Goal: Task Accomplishment & Management: Manage account settings

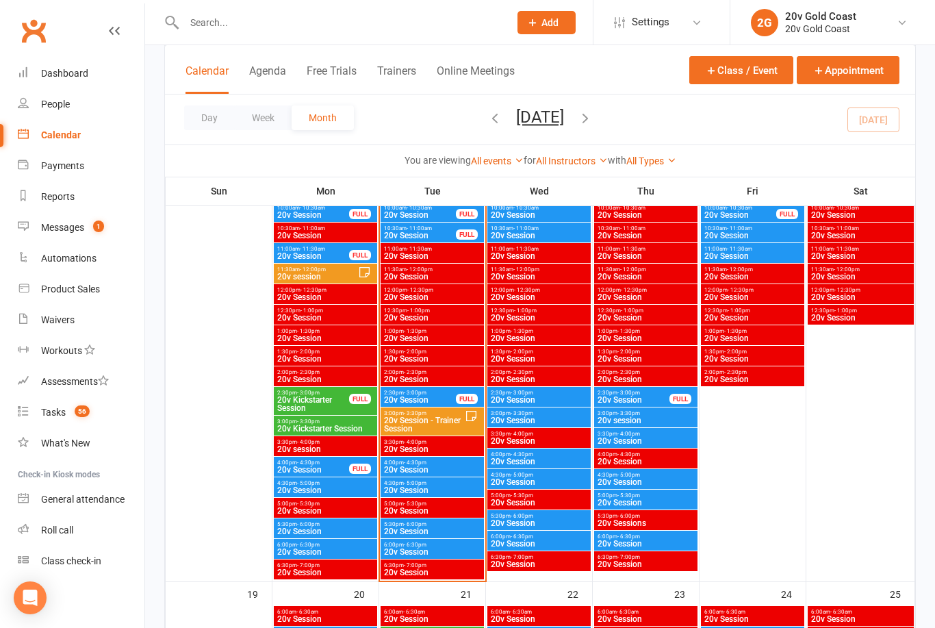
click at [439, 398] on span "20v Session" at bounding box center [419, 400] width 73 height 8
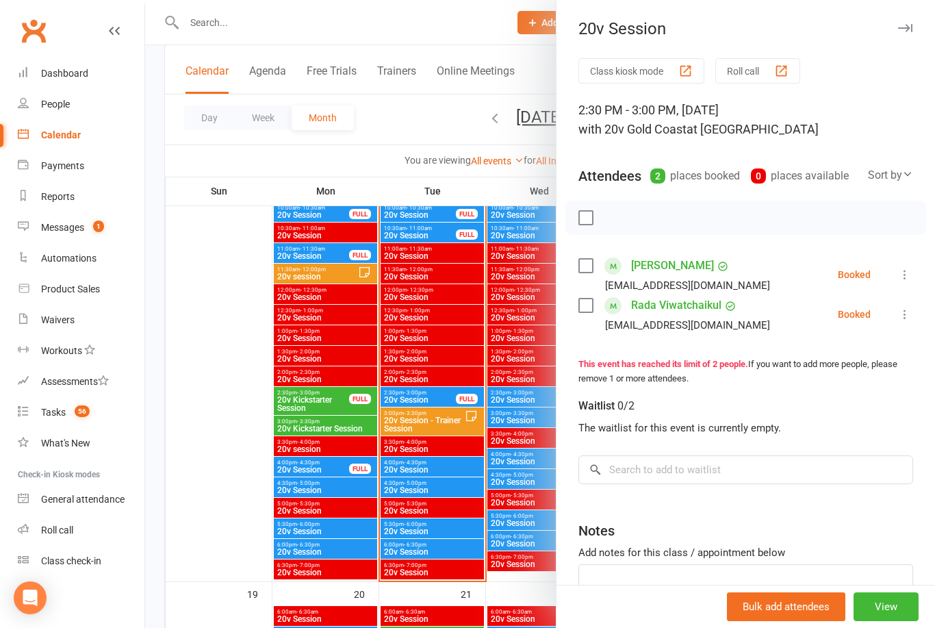
click at [448, 469] on div at bounding box center [540, 314] width 790 height 628
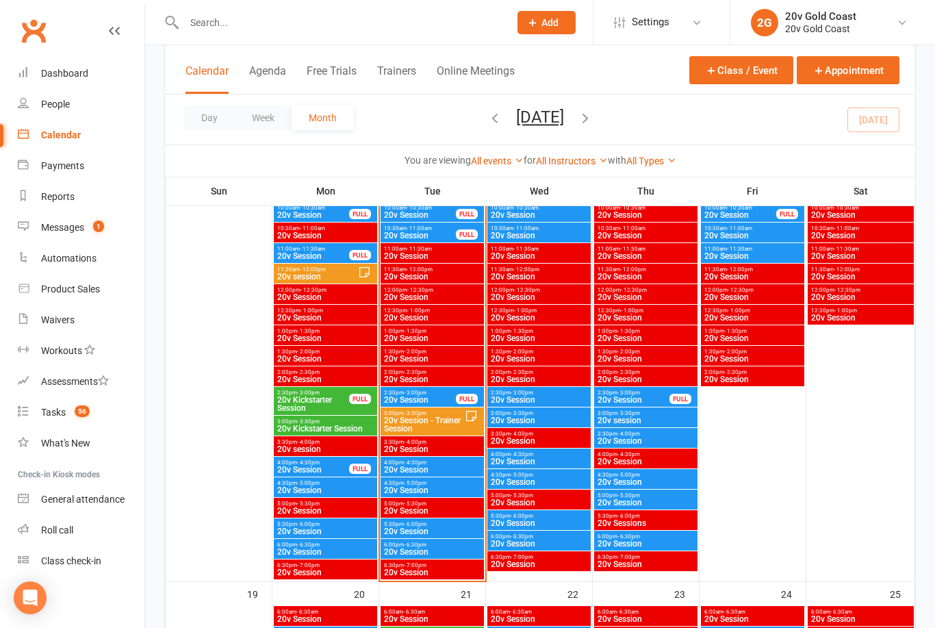
click at [450, 470] on span "20v Session" at bounding box center [432, 469] width 98 height 8
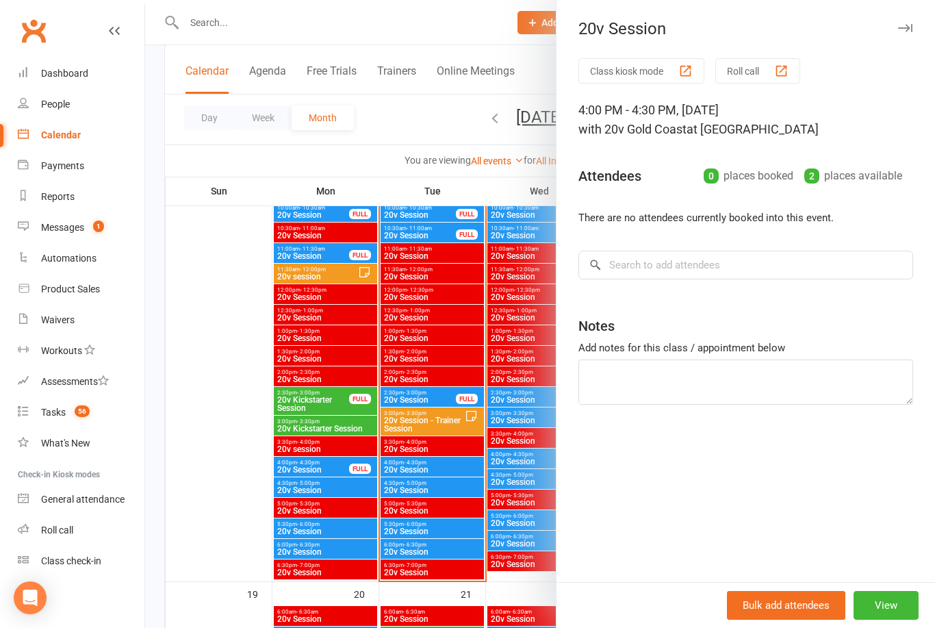
click at [450, 492] on div at bounding box center [540, 314] width 790 height 628
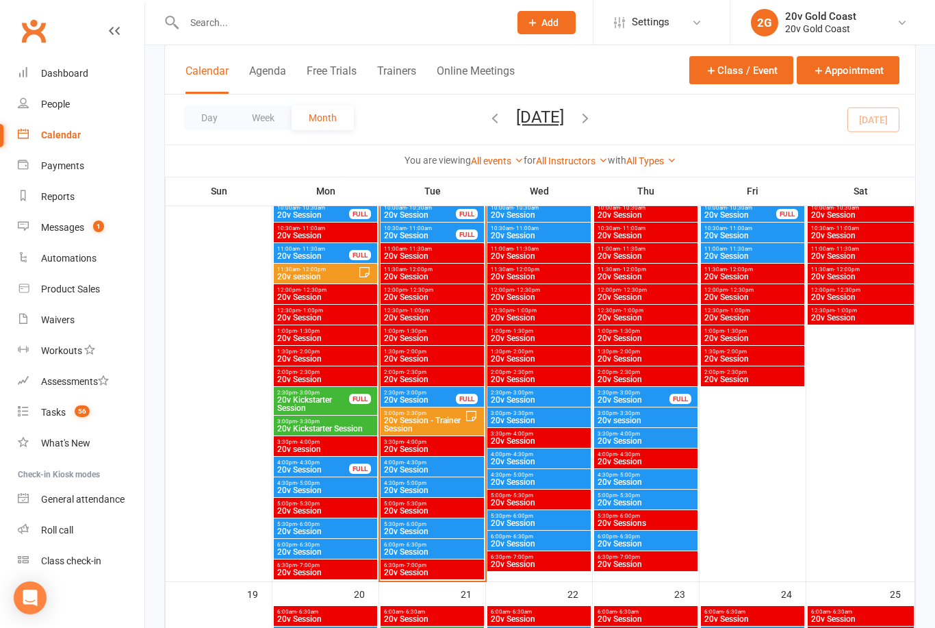
click at [446, 489] on span "20v Session" at bounding box center [432, 490] width 98 height 8
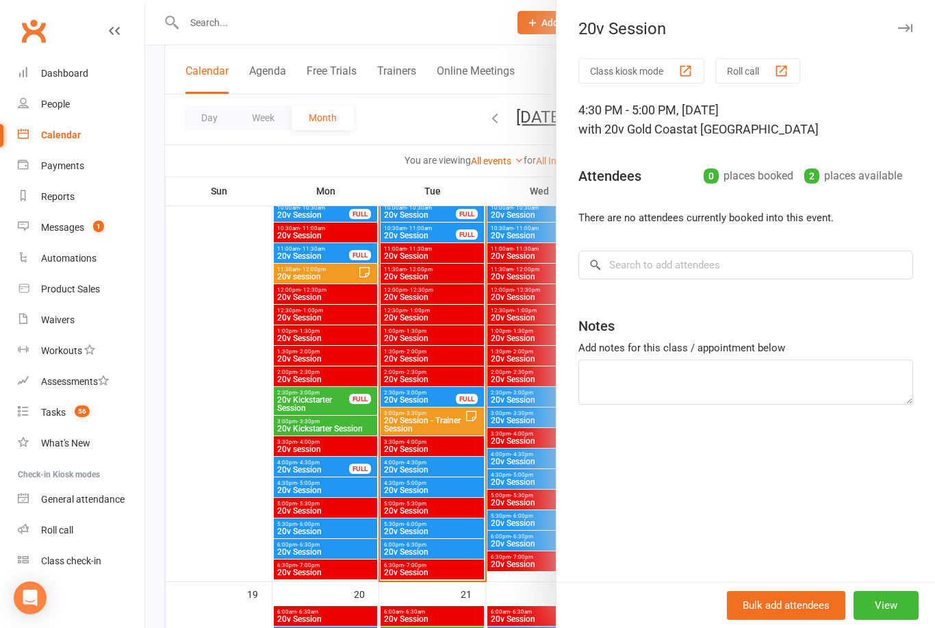
click at [442, 397] on div at bounding box center [540, 314] width 790 height 628
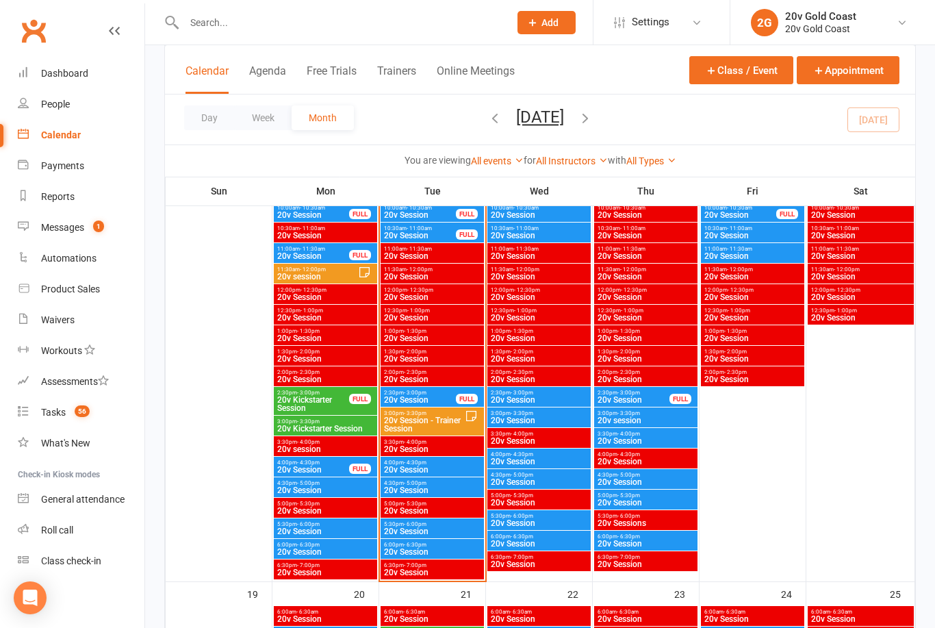
click at [429, 398] on span "20v Session" at bounding box center [419, 400] width 73 height 8
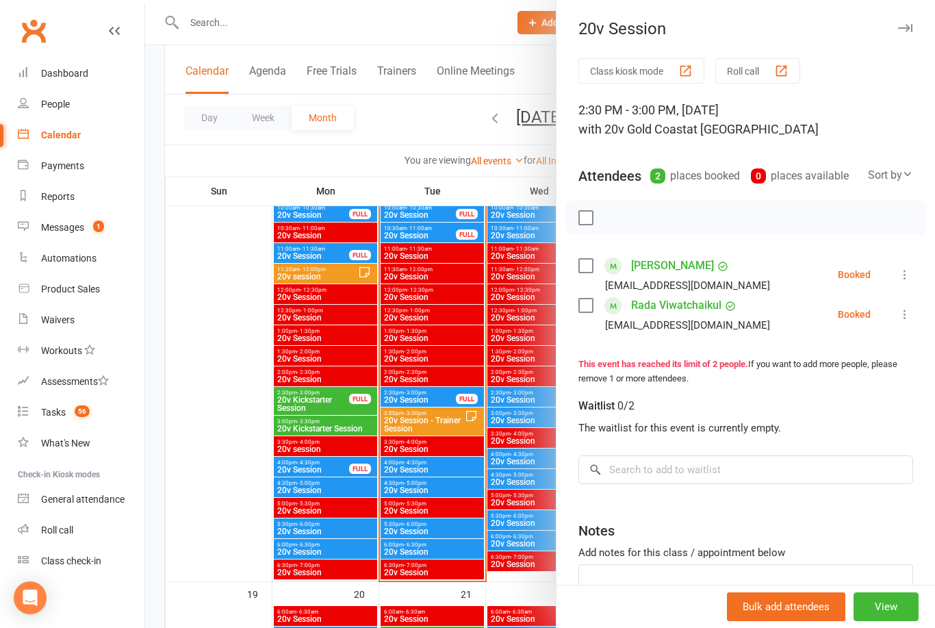
click at [115, 262] on link "Automations" at bounding box center [81, 258] width 127 height 31
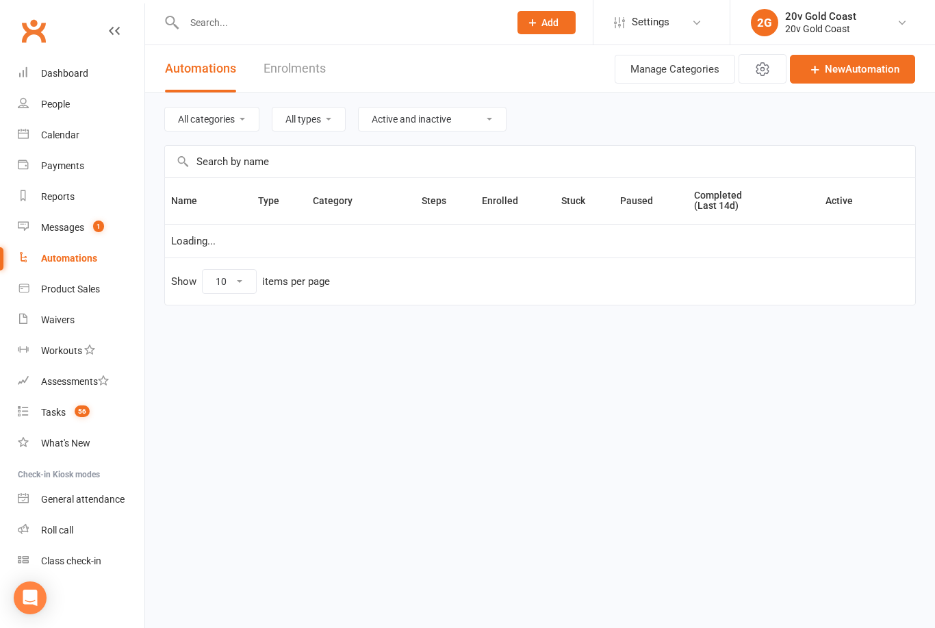
select select "100"
click at [90, 227] on count-badge "1" at bounding box center [95, 227] width 18 height 11
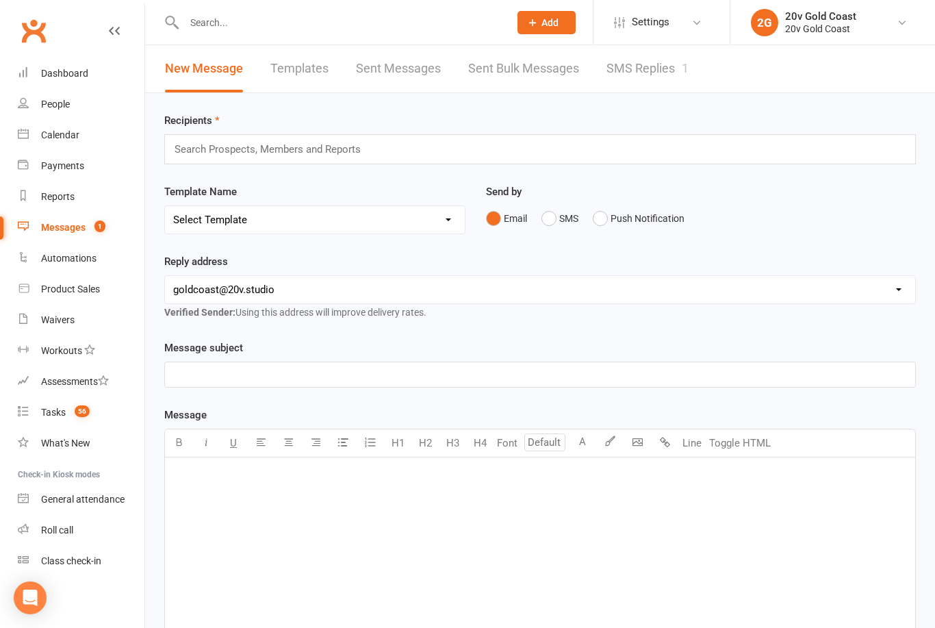
click at [646, 66] on link "SMS Replies 1" at bounding box center [648, 68] width 82 height 47
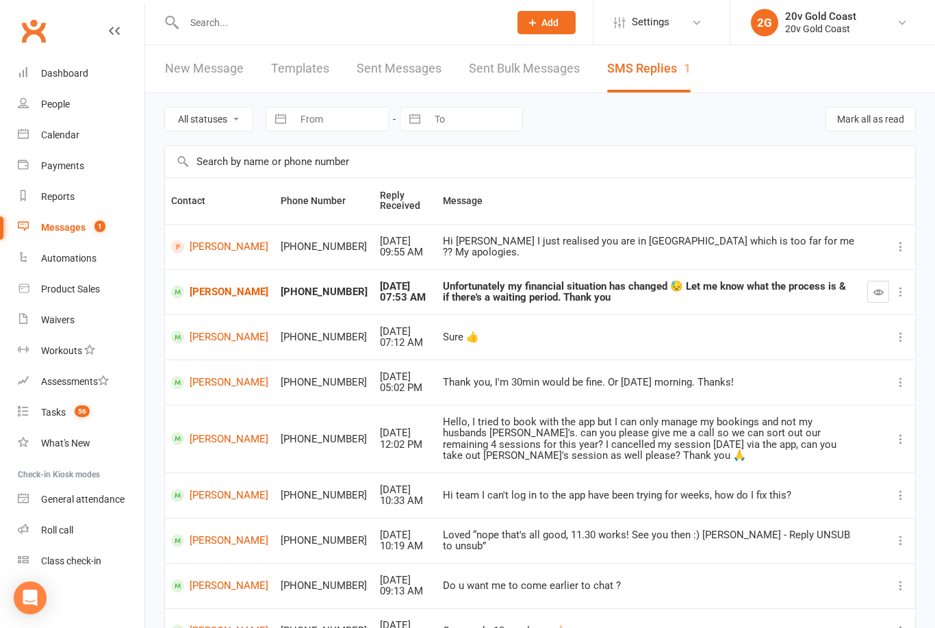
click at [79, 111] on link "People" at bounding box center [81, 104] width 127 height 31
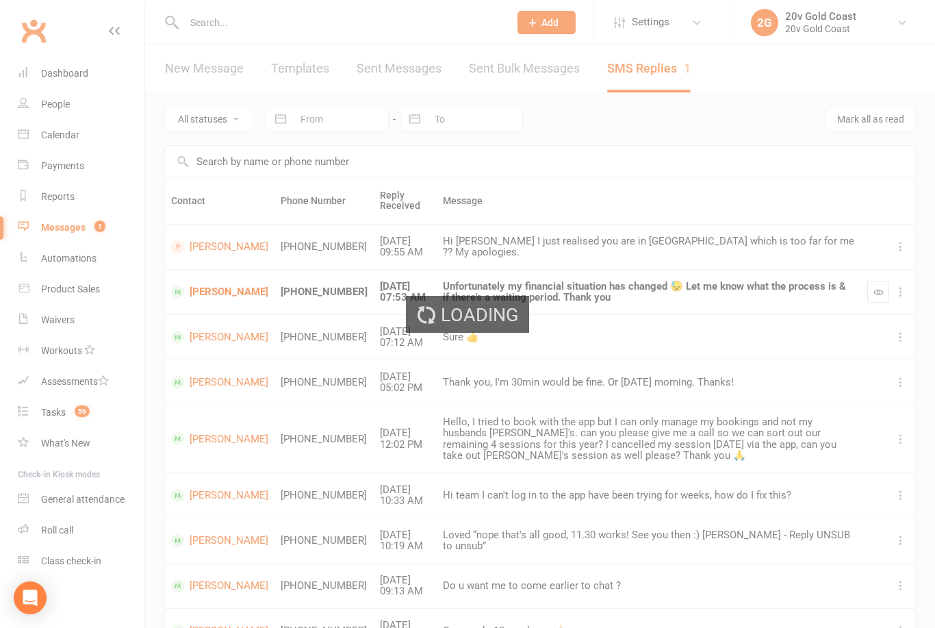
select select "100"
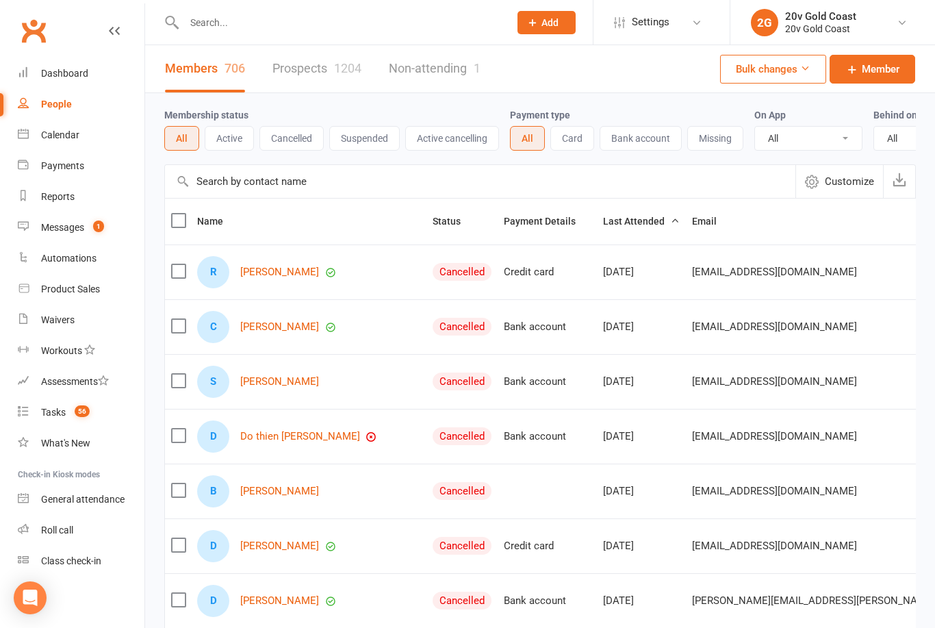
click at [88, 140] on link "Calendar" at bounding box center [81, 135] width 127 height 31
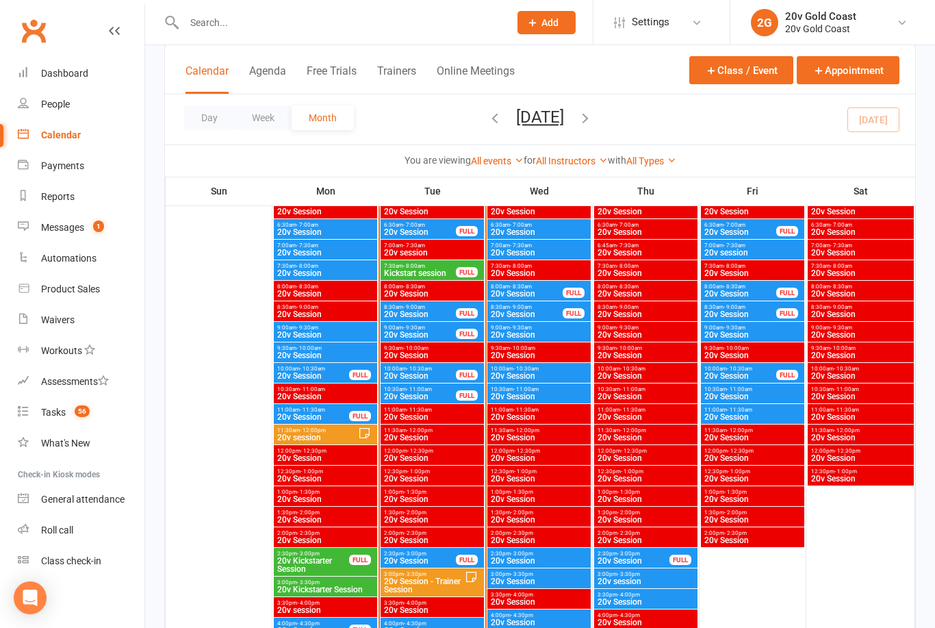
scroll to position [1253, 0]
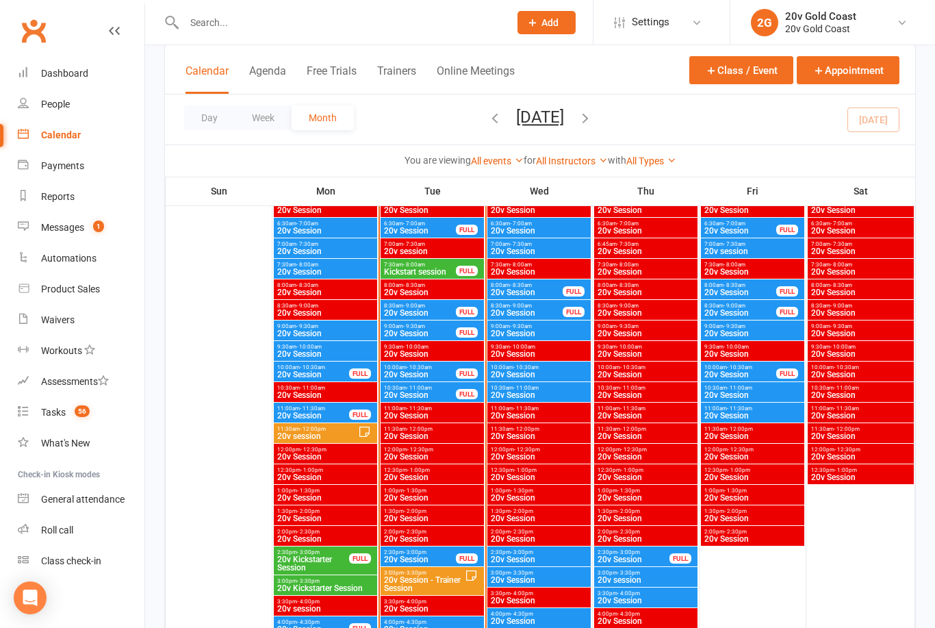
click at [444, 398] on span "20v Session" at bounding box center [419, 395] width 73 height 8
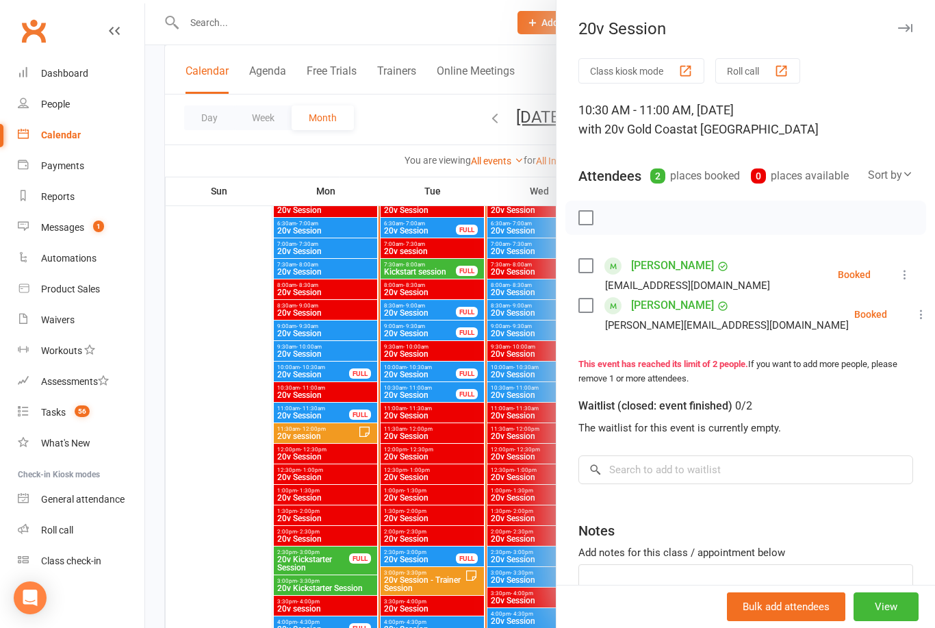
click at [79, 228] on div "Messages" at bounding box center [62, 227] width 43 height 11
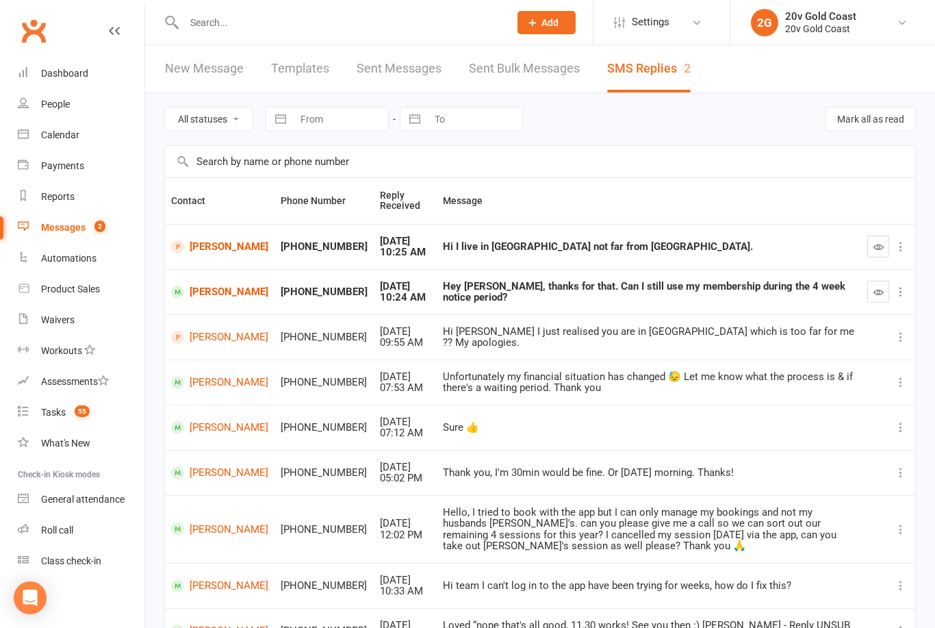
click at [752, 336] on div "Hi [PERSON_NAME] I just realised you are in [GEOGRAPHIC_DATA] which is too far …" at bounding box center [649, 337] width 412 height 23
click at [380, 339] on div "09:55 AM" at bounding box center [405, 343] width 51 height 12
click at [218, 334] on link "[PERSON_NAME]" at bounding box center [219, 337] width 97 height 13
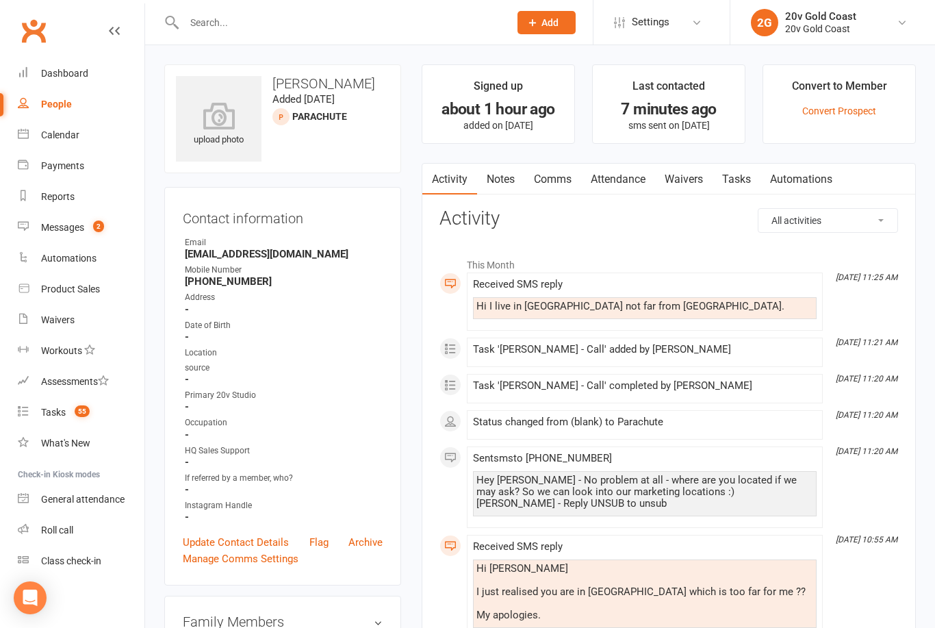
click at [118, 27] on icon at bounding box center [114, 30] width 11 height 11
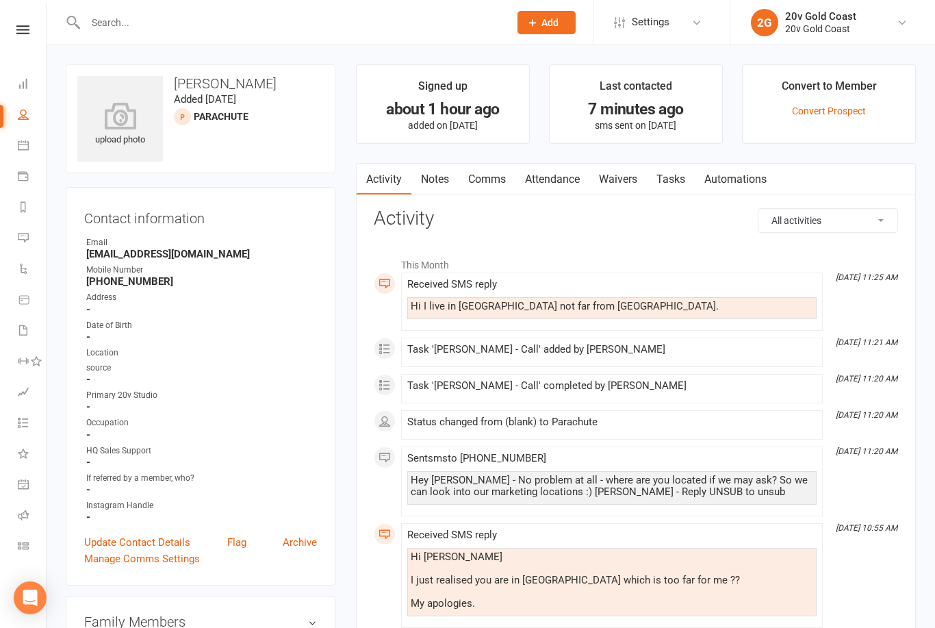
click at [31, 116] on link "People" at bounding box center [32, 116] width 28 height 31
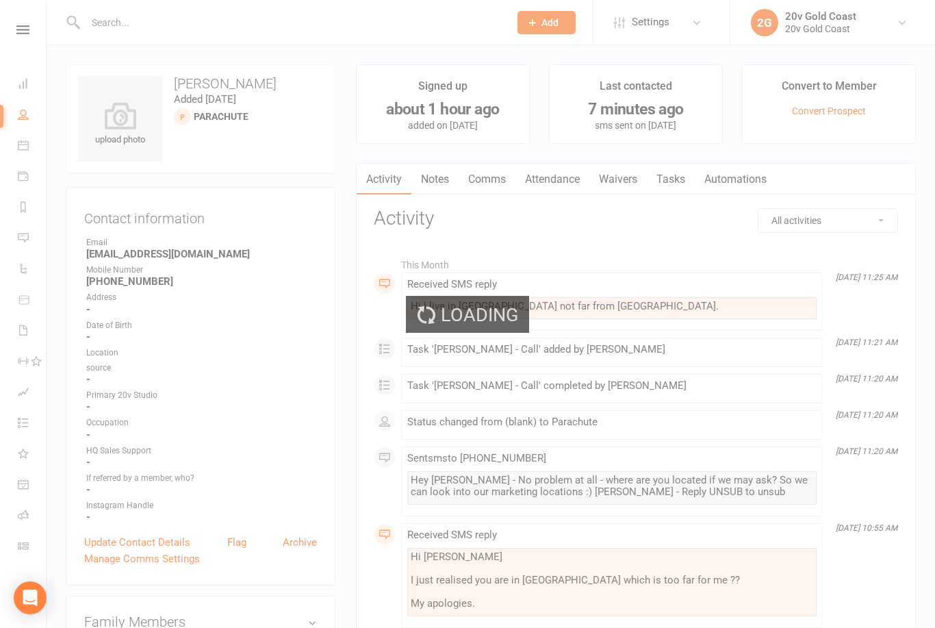
select select "100"
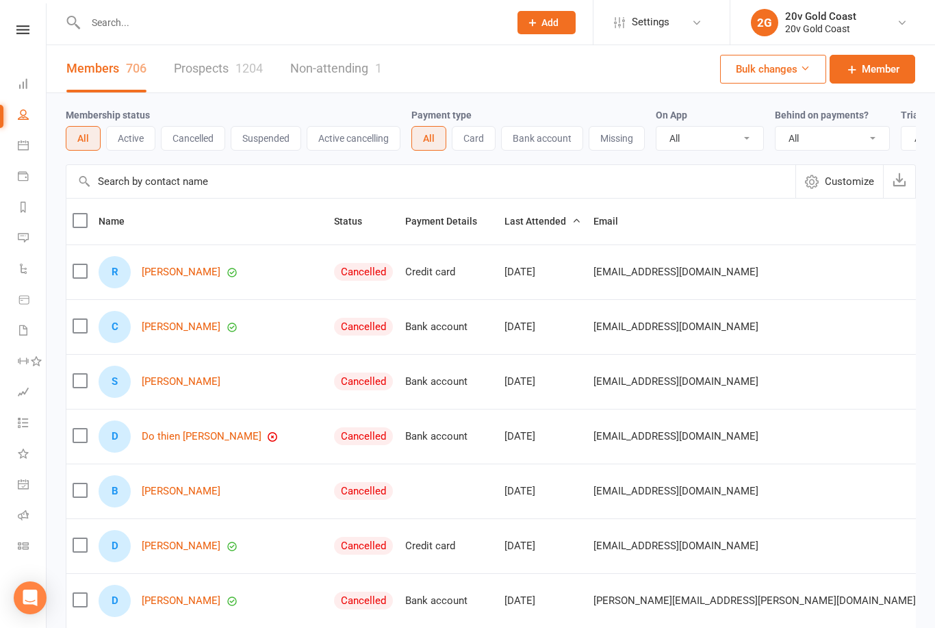
click at [23, 155] on link "Calendar" at bounding box center [32, 146] width 28 height 31
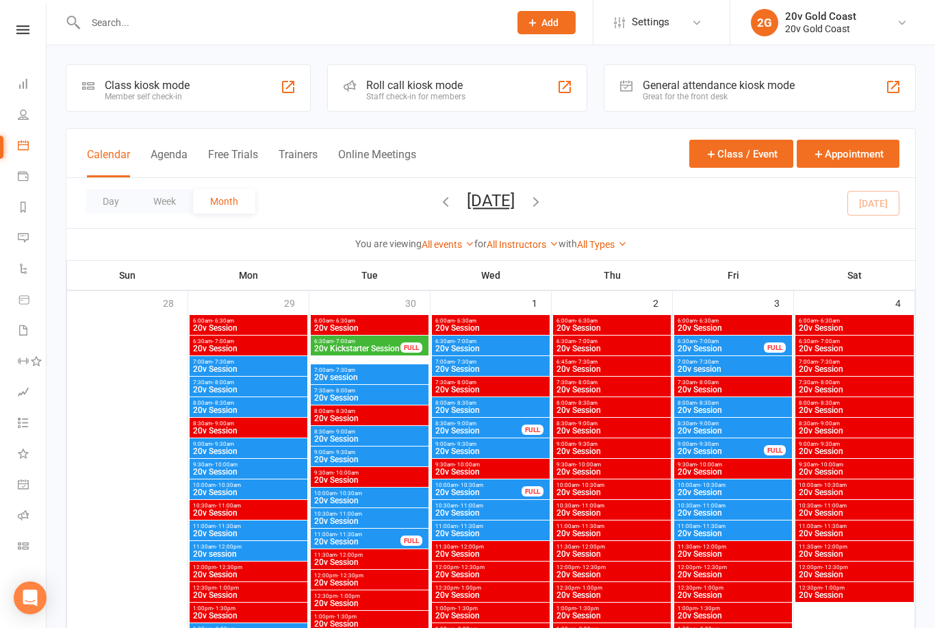
click at [174, 202] on button "Week" at bounding box center [164, 201] width 57 height 25
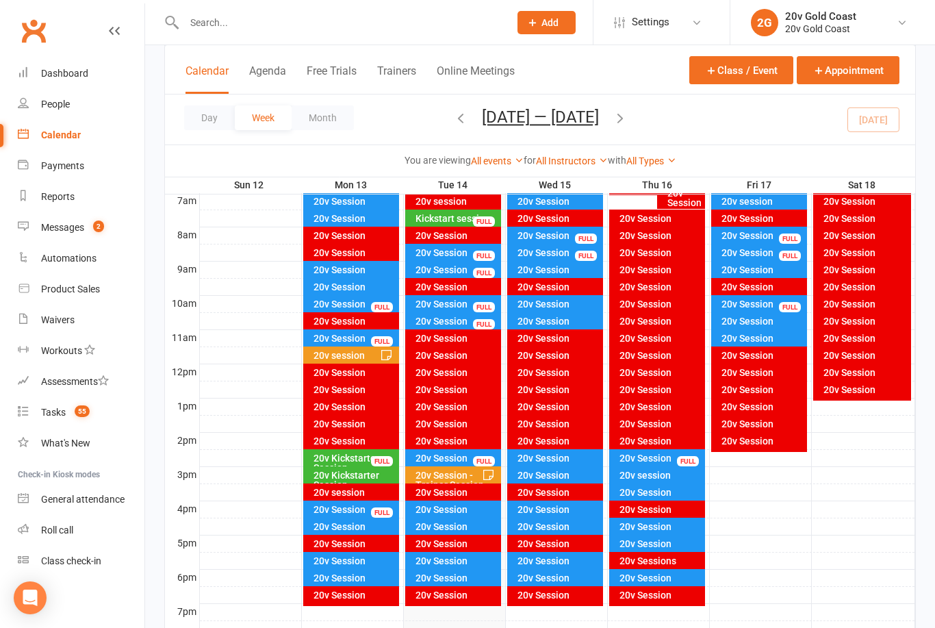
scroll to position [357, 0]
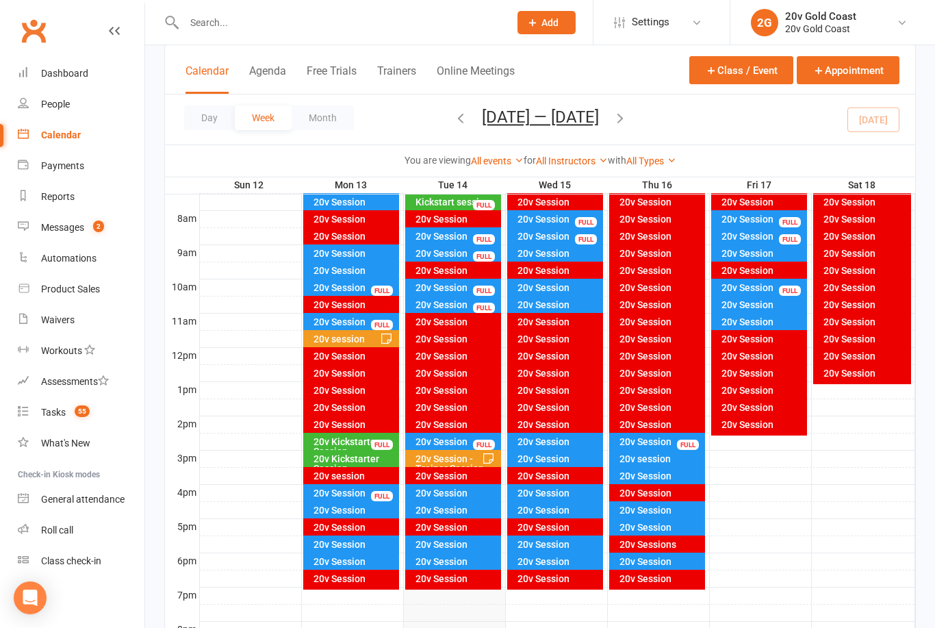
click at [325, 115] on button "Month" at bounding box center [323, 117] width 62 height 25
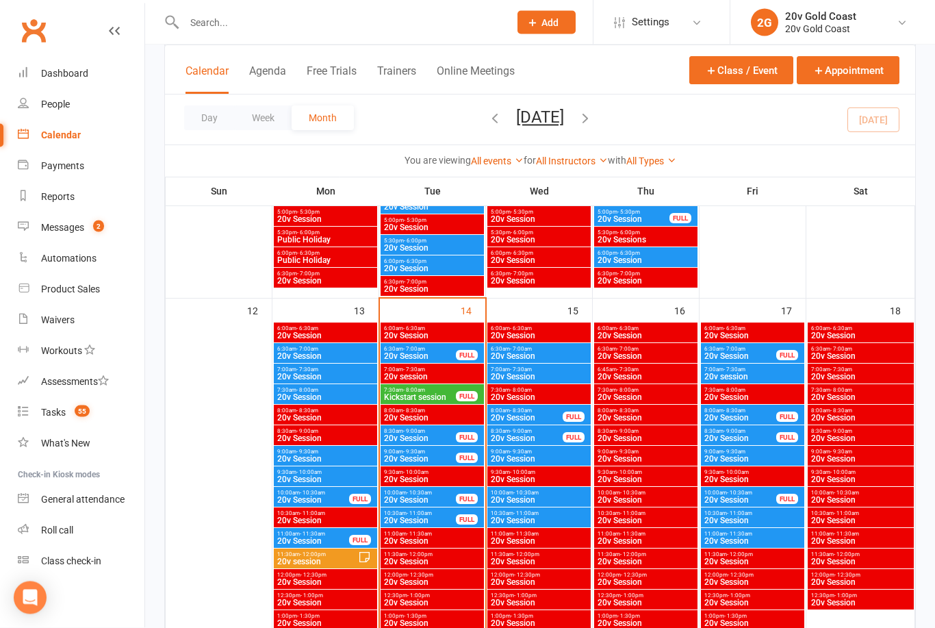
scroll to position [1138, 0]
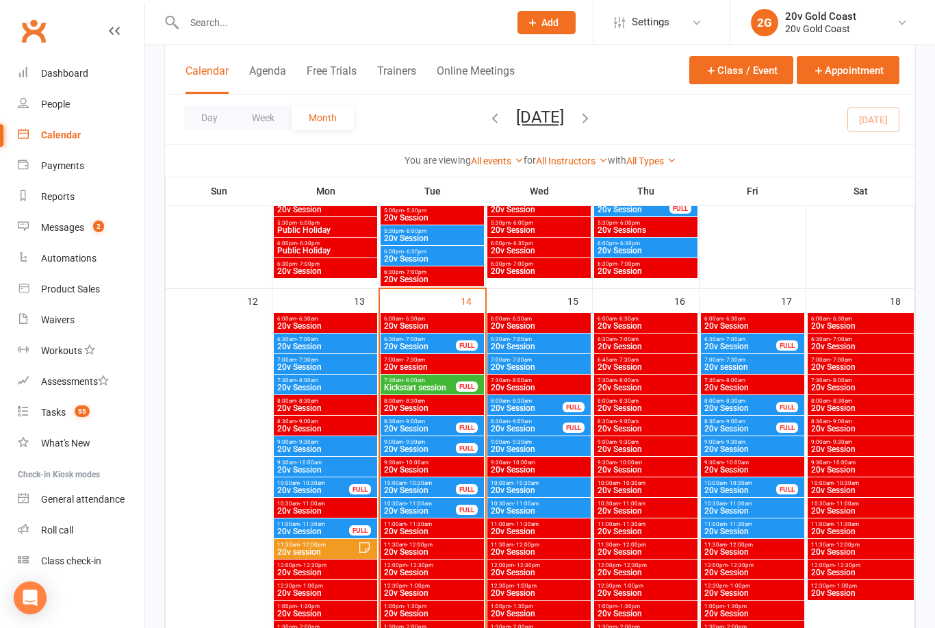
click at [436, 489] on span "20v Session" at bounding box center [419, 490] width 73 height 8
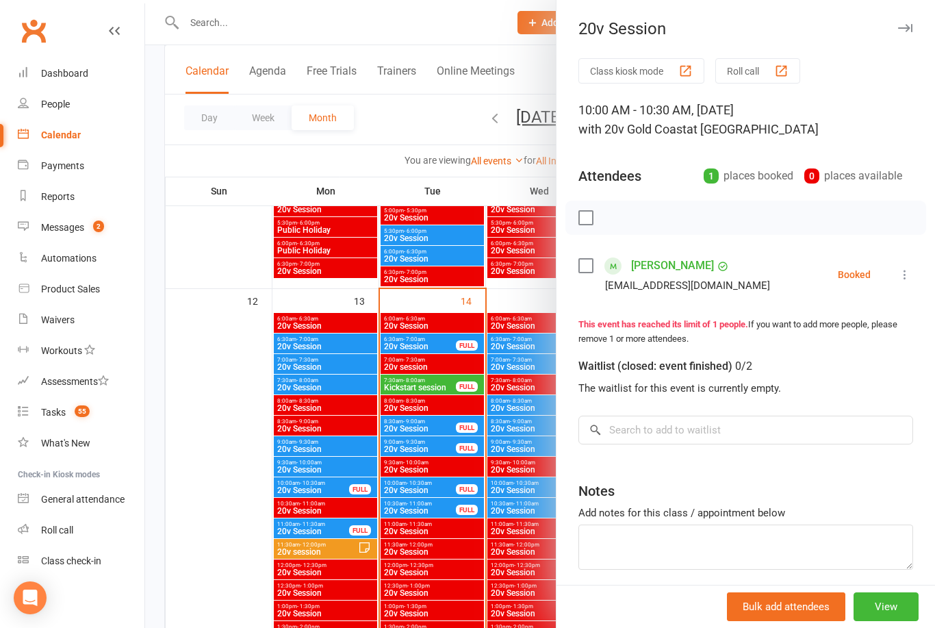
click at [906, 277] on icon at bounding box center [905, 275] width 14 height 14
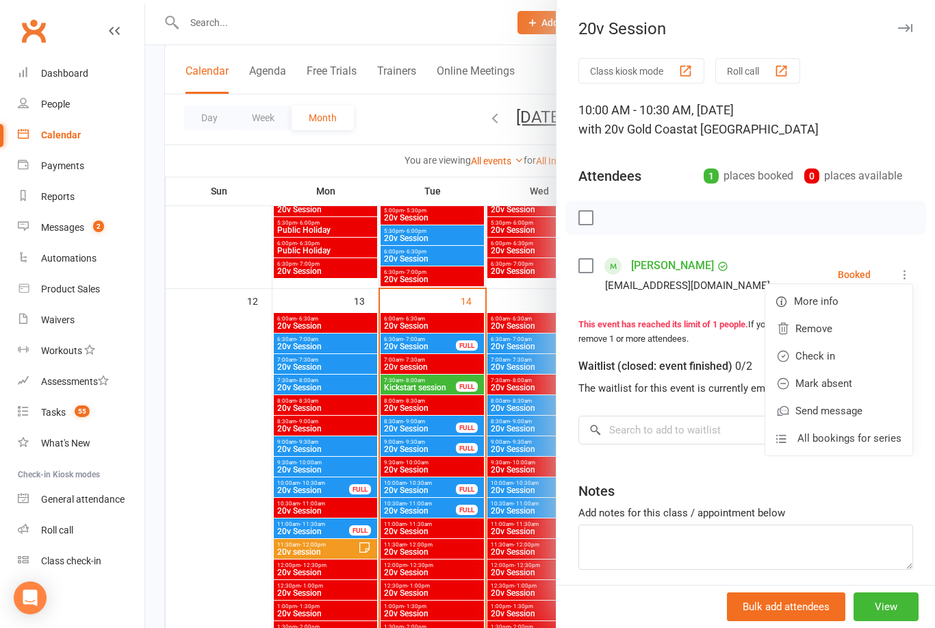
click at [832, 360] on link "Check in" at bounding box center [838, 355] width 147 height 27
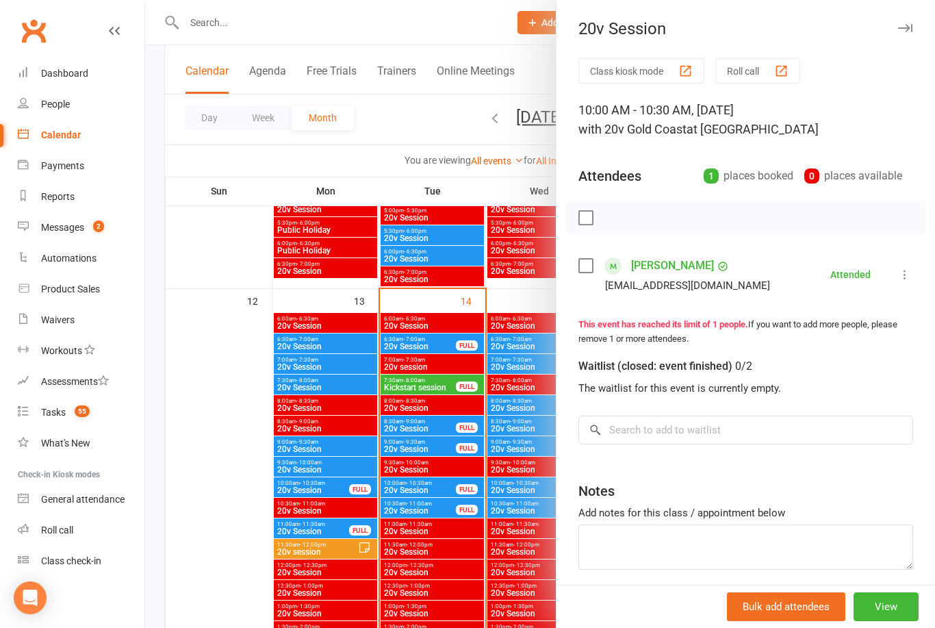
click at [426, 507] on div at bounding box center [540, 314] width 790 height 628
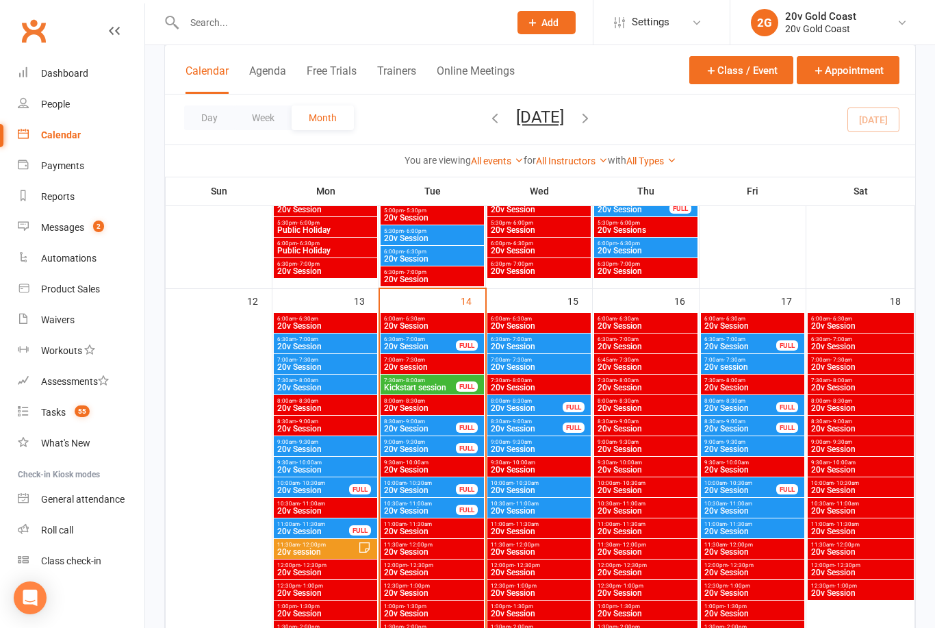
click at [442, 511] on span "20v Session" at bounding box center [419, 511] width 73 height 8
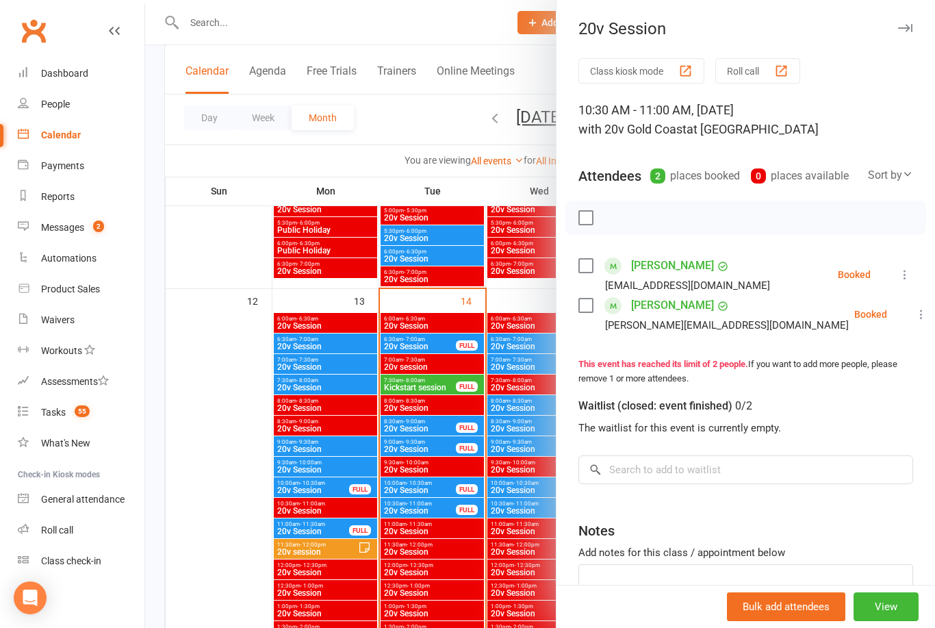
click at [902, 272] on icon at bounding box center [905, 275] width 14 height 14
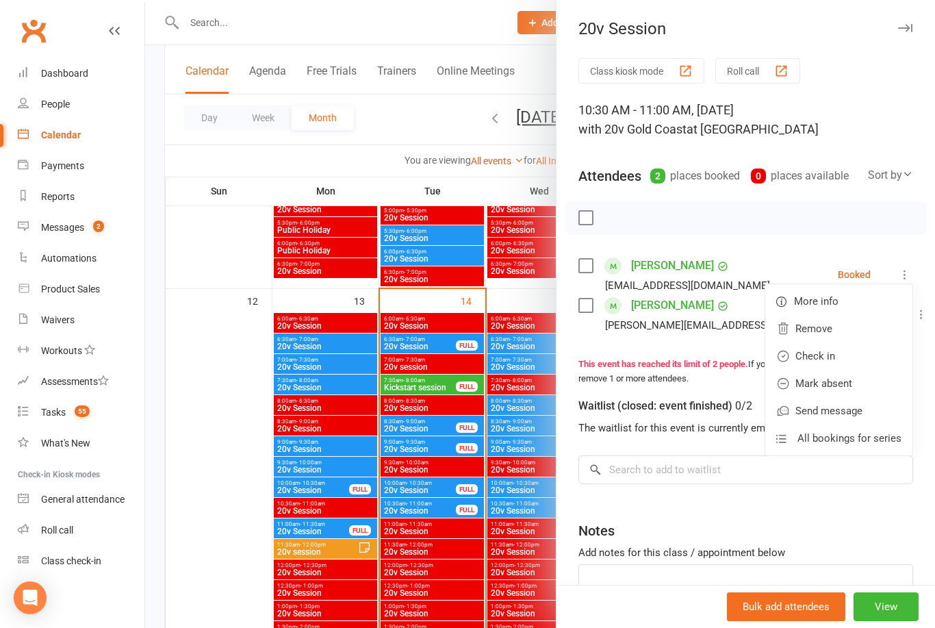
click at [824, 357] on link "Check in" at bounding box center [838, 355] width 147 height 27
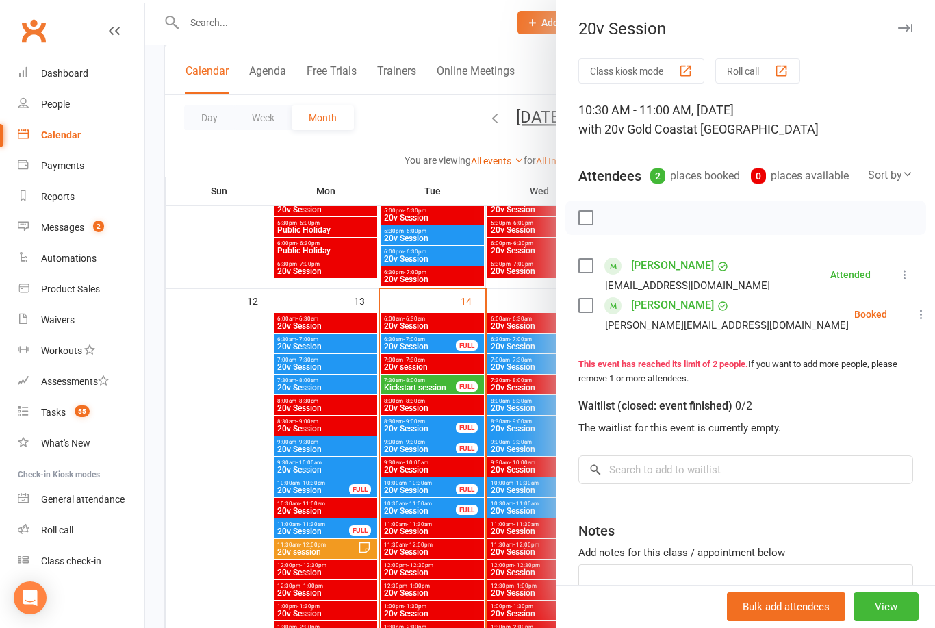
click at [915, 318] on icon at bounding box center [922, 314] width 14 height 14
